Goal: Communication & Community: Answer question/provide support

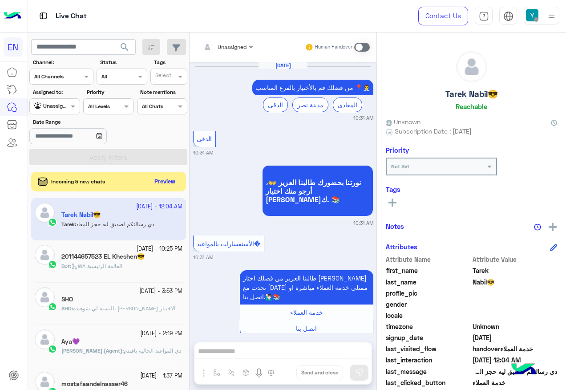
scroll to position [604, 0]
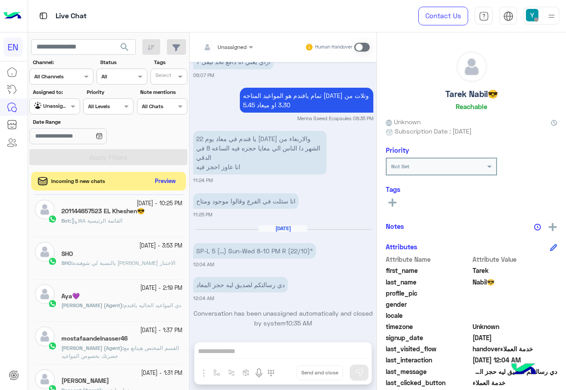
click at [162, 177] on button "Preview" at bounding box center [166, 181] width 28 height 12
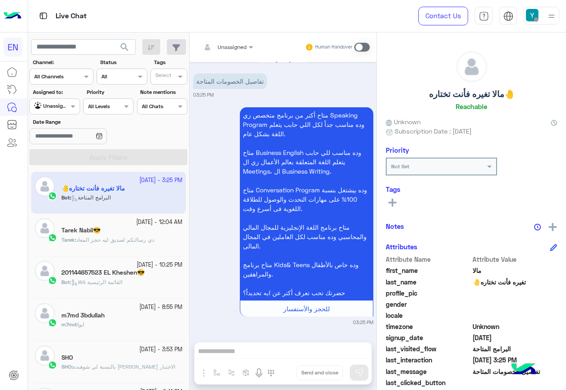
click at [240, 45] on div at bounding box center [226, 45] width 61 height 8
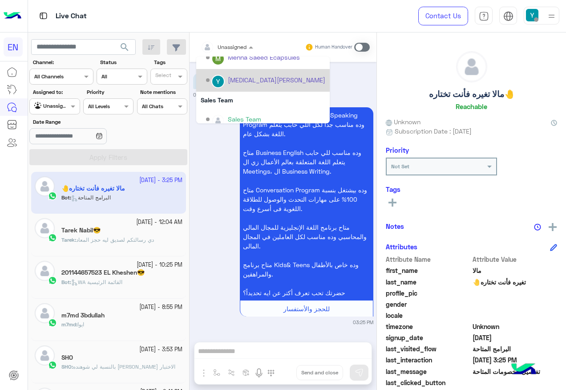
scroll to position [148, 0]
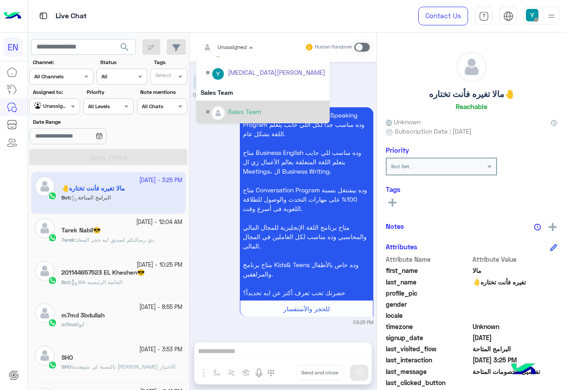
click at [247, 129] on p "متاح أكتر من برنامج متخصص زي Speaking Program وده مناسب جداً لكل اللي حابب يتعل…" at bounding box center [307, 203] width 134 height 193
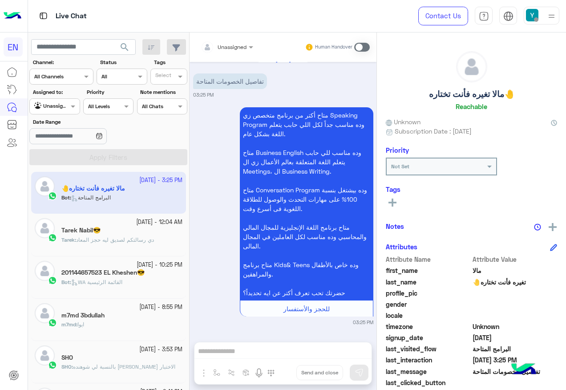
click at [232, 42] on input "text" at bounding box center [216, 46] width 31 height 8
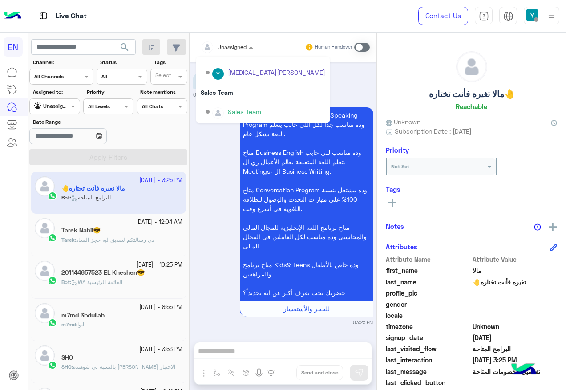
drag, startPoint x: 232, startPoint y: 43, endPoint x: 248, endPoint y: 90, distance: 49.3
click at [248, 90] on div "Sales Team" at bounding box center [263, 92] width 134 height 16
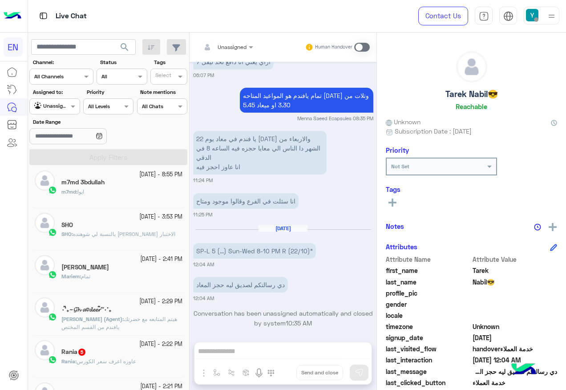
scroll to position [134, 0]
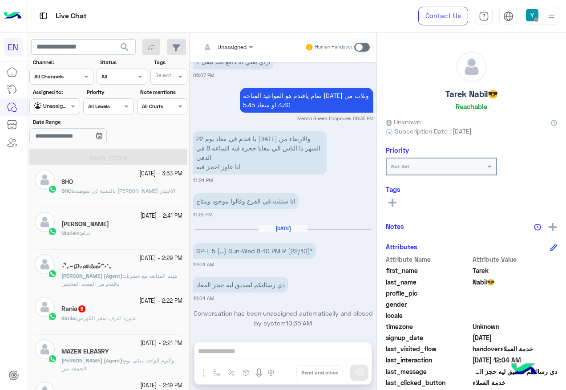
click at [118, 301] on div "[DATE] - 2:22 PM" at bounding box center [121, 301] width 121 height 8
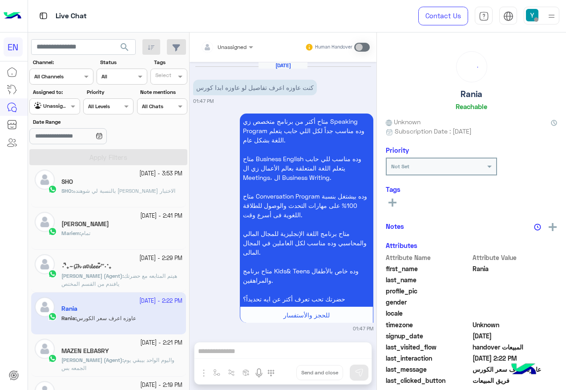
scroll to position [771, 0]
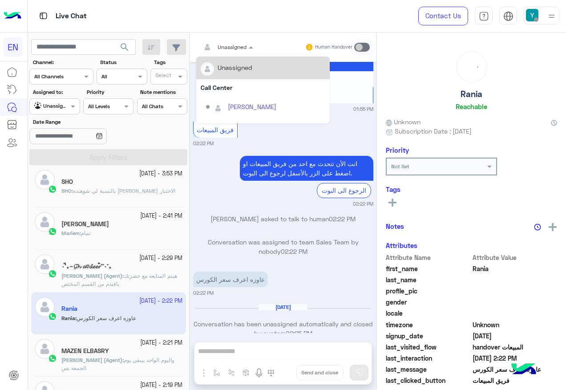
click at [251, 41] on div "Unassigned" at bounding box center [226, 47] width 61 height 16
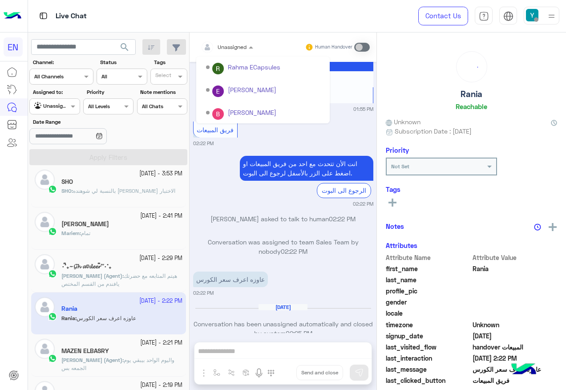
scroll to position [148, 0]
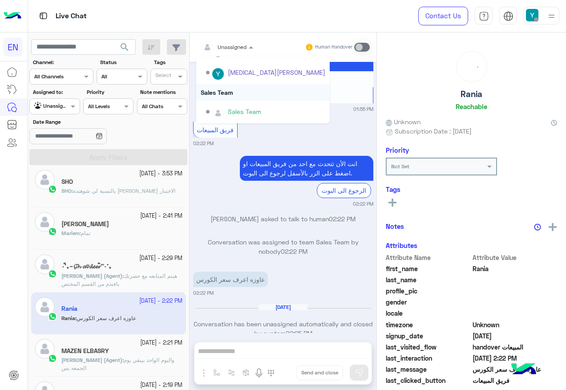
click at [260, 96] on div "Sales Team" at bounding box center [263, 92] width 134 height 16
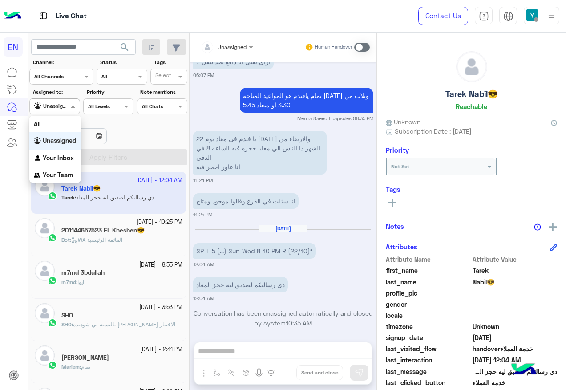
click at [61, 105] on div at bounding box center [54, 105] width 49 height 8
click at [69, 174] on b "Your Team" at bounding box center [58, 175] width 30 height 8
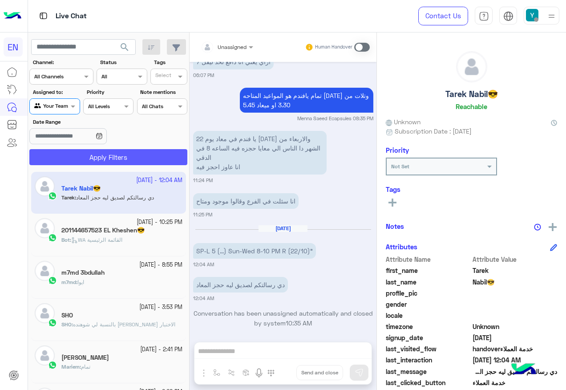
click at [77, 155] on button "Apply Filters" at bounding box center [108, 157] width 158 height 16
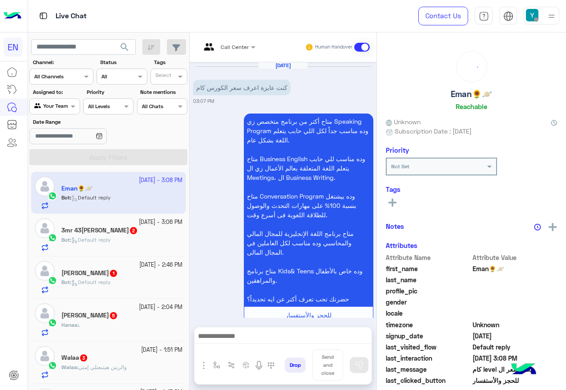
scroll to position [301, 0]
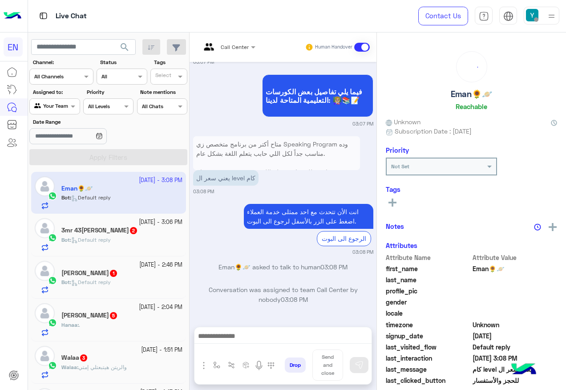
click at [243, 51] on div "Call Center" at bounding box center [225, 47] width 48 height 21
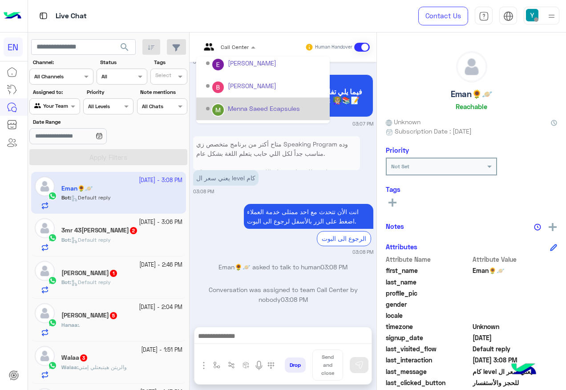
scroll to position [148, 0]
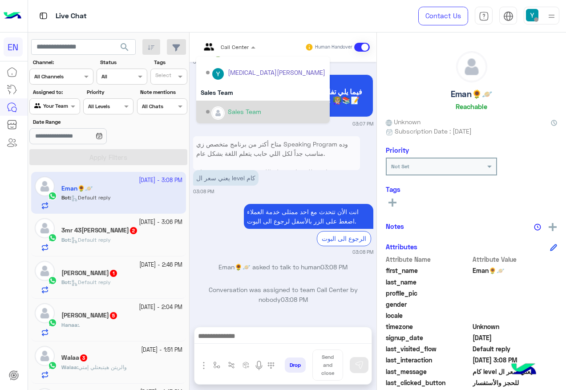
click at [260, 105] on div "Sales Team" at bounding box center [265, 112] width 119 height 16
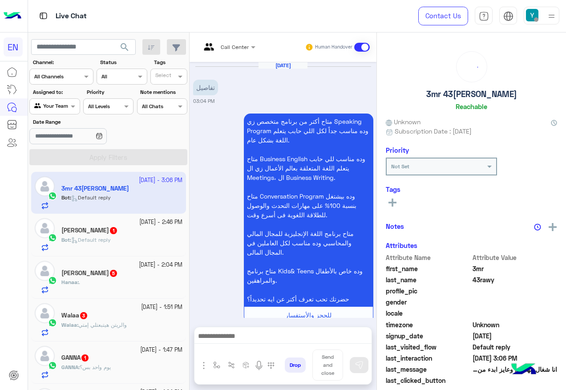
scroll to position [208, 0]
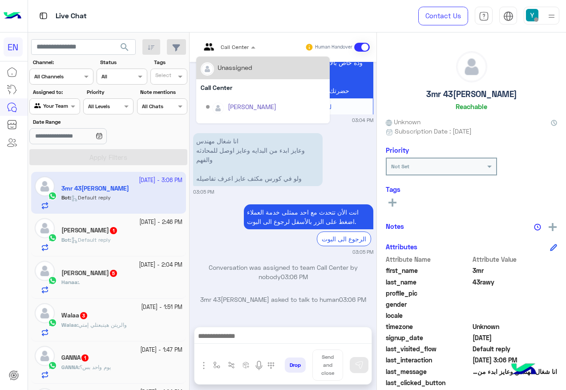
click at [247, 43] on div at bounding box center [228, 45] width 64 height 8
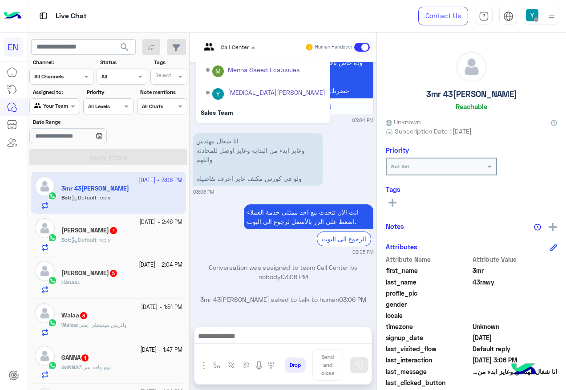
scroll to position [148, 0]
click at [262, 98] on div "Sales Team" at bounding box center [263, 92] width 134 height 16
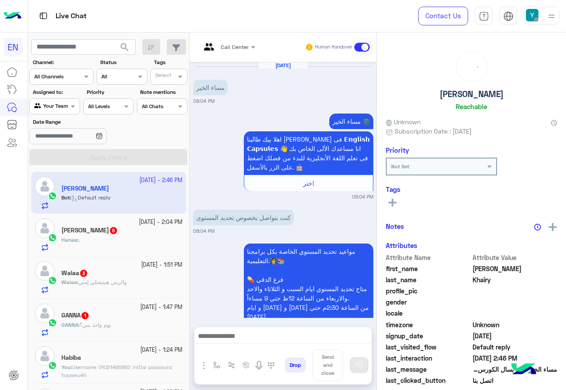
scroll to position [1167, 0]
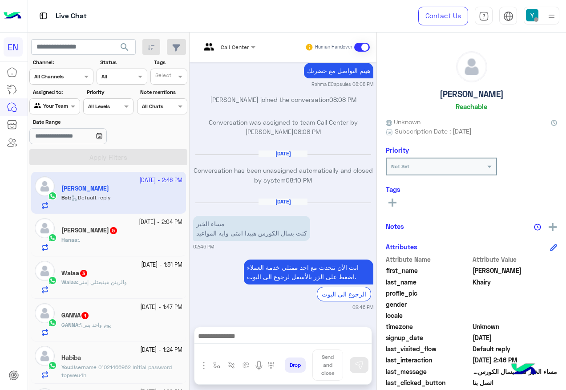
click at [244, 51] on div "Call Center" at bounding box center [235, 47] width 28 height 8
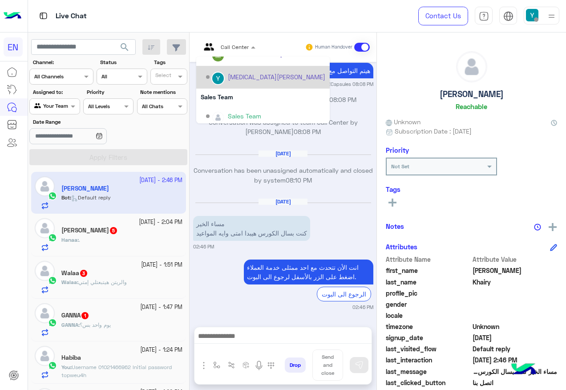
scroll to position [148, 0]
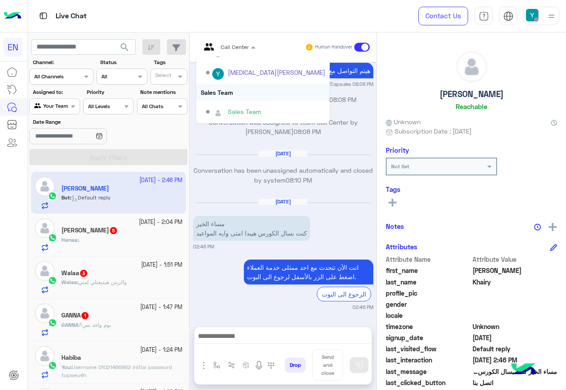
click at [257, 85] on div "Sales Team" at bounding box center [263, 92] width 134 height 16
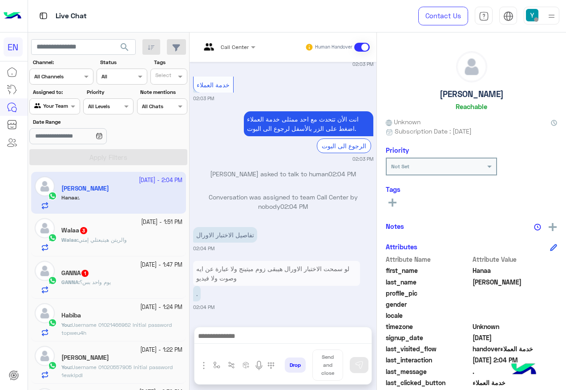
click at [234, 43] on div at bounding box center [228, 45] width 64 height 8
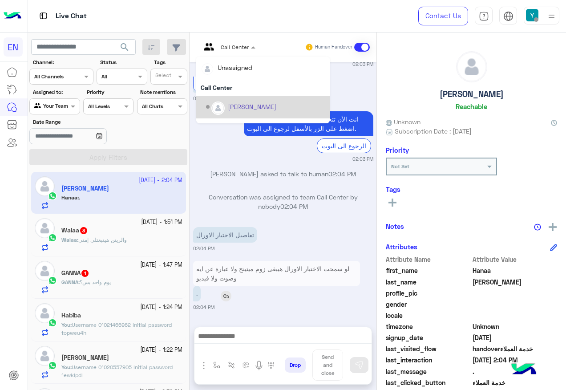
click at [353, 300] on div "." at bounding box center [276, 294] width 167 height 16
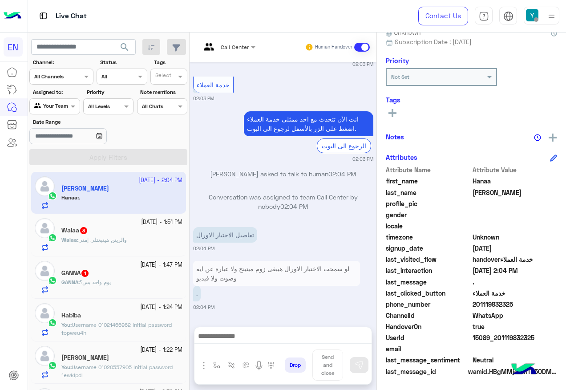
drag, startPoint x: 475, startPoint y: 304, endPoint x: 530, endPoint y: 307, distance: 54.8
click at [530, 307] on span "201119832325" at bounding box center [515, 304] width 85 height 9
copy span "01119832325"
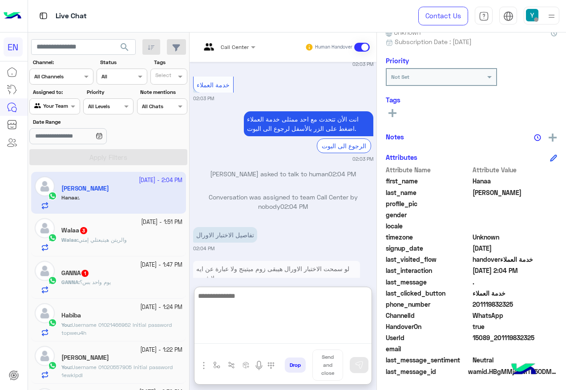
click at [253, 341] on textarea at bounding box center [283, 316] width 177 height 53
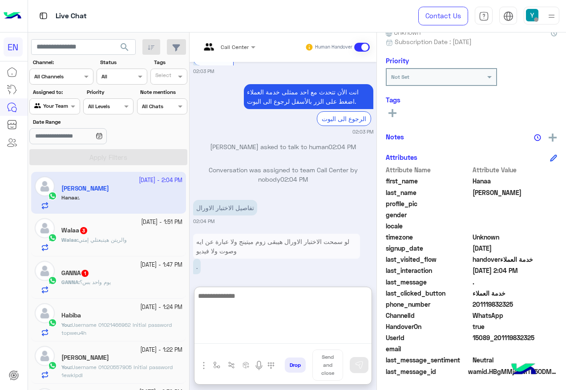
scroll to position [440, 0]
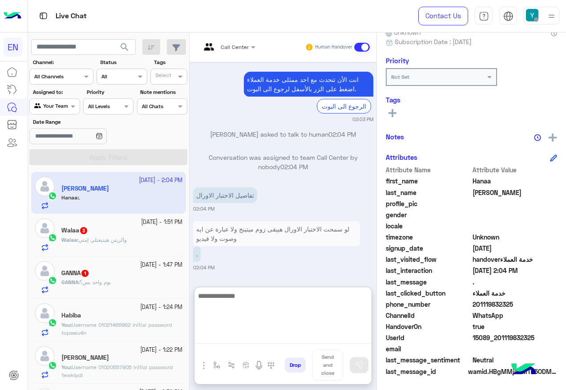
click at [286, 314] on textarea at bounding box center [283, 316] width 177 height 53
type textarea "*"
type textarea "**********"
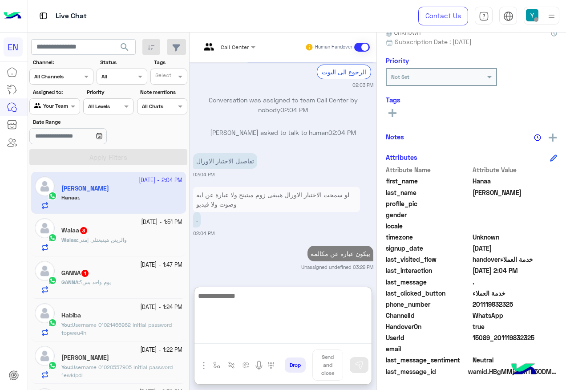
scroll to position [497, 0]
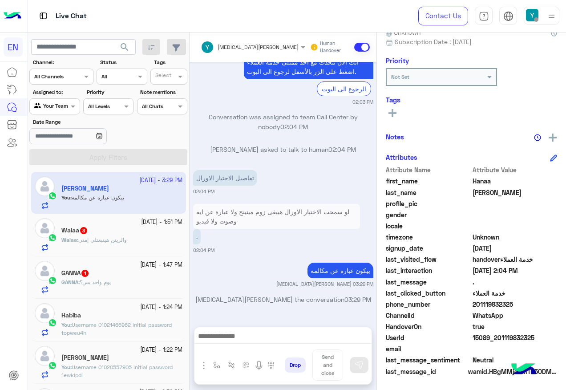
click at [111, 283] on span "يوم واحد بس؟" at bounding box center [95, 282] width 31 height 7
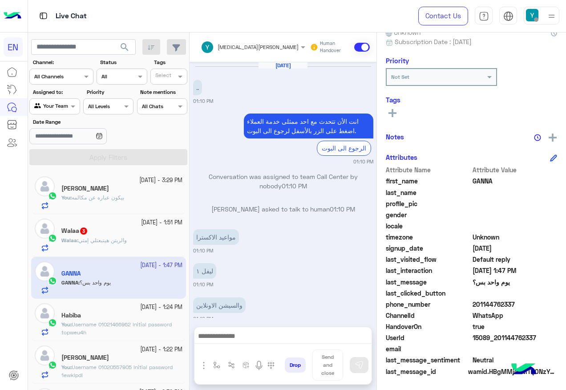
scroll to position [306, 0]
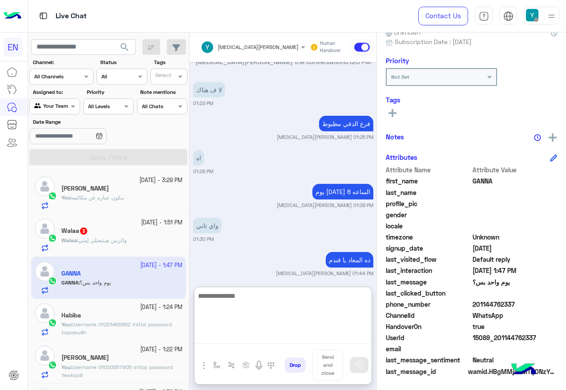
click at [253, 340] on textarea at bounding box center [283, 316] width 177 height 53
click at [329, 342] on textarea "***" at bounding box center [283, 316] width 177 height 53
type textarea "****"
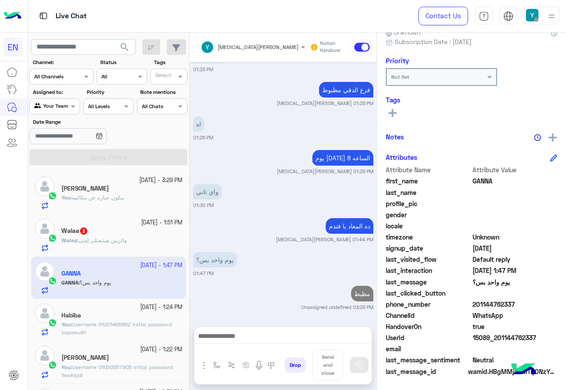
scroll to position [340, 0]
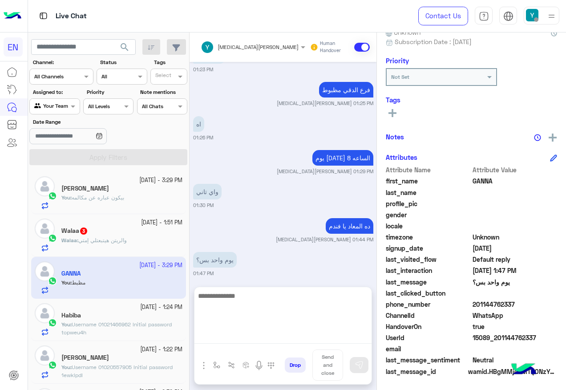
click at [311, 341] on textarea at bounding box center [283, 316] width 177 height 53
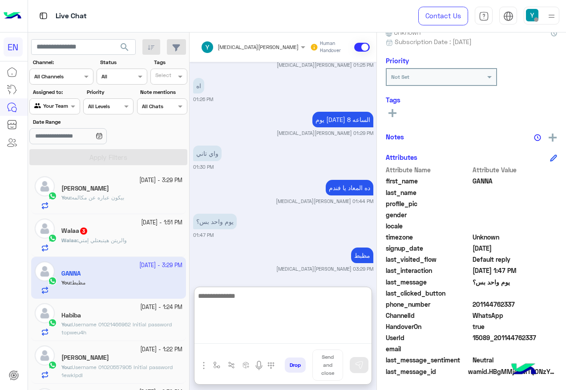
scroll to position [380, 0]
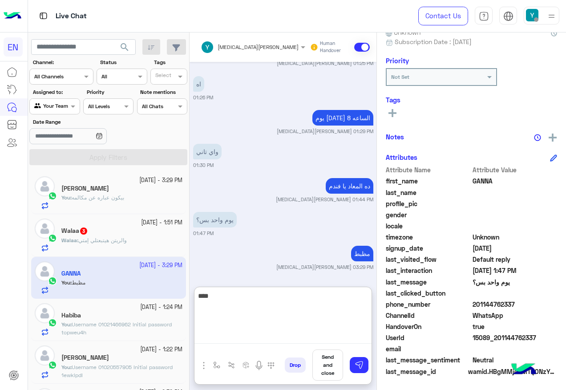
type textarea "*****"
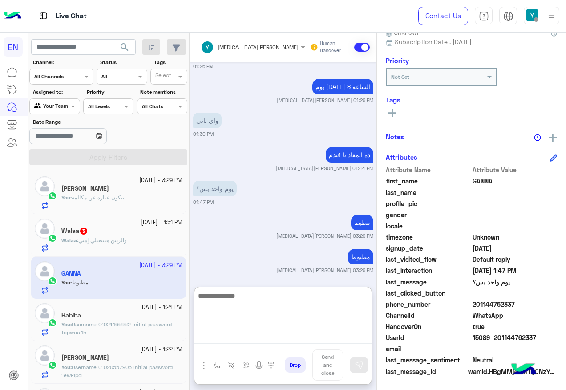
scroll to position [414, 0]
